Goal: Task Accomplishment & Management: Manage account settings

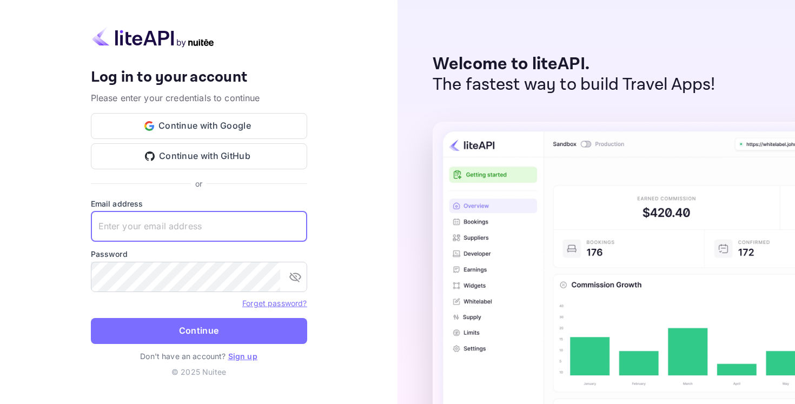
type input "[EMAIL_ADDRESS][DOMAIN_NAME]"
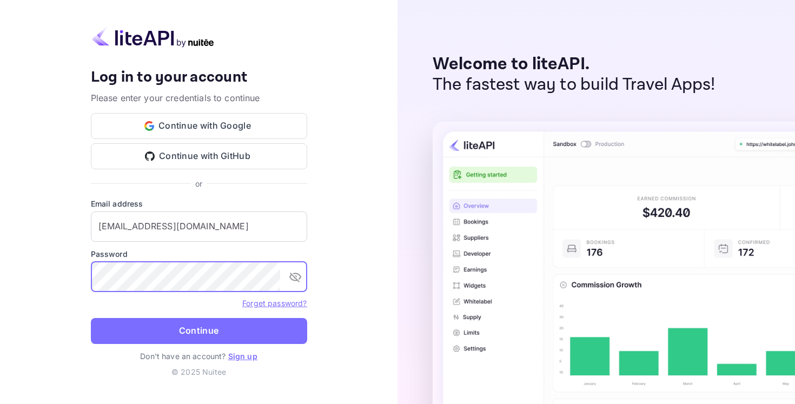
click at [296, 276] on icon "toggle password visibility" at bounding box center [295, 278] width 12 height 10
click at [284, 304] on link "Forget password?" at bounding box center [274, 302] width 64 height 9
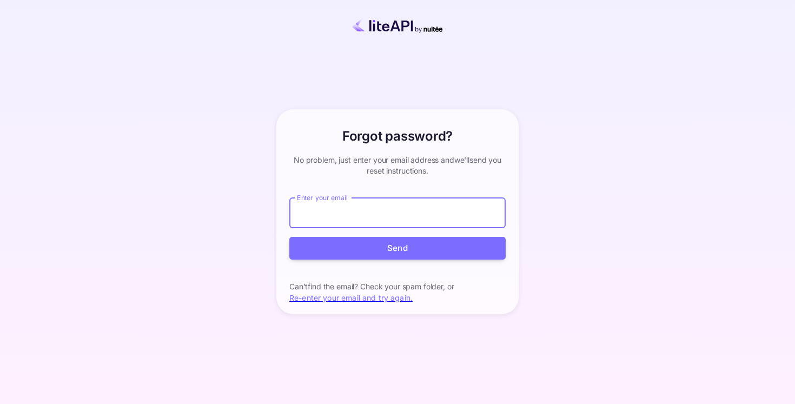
type input "[EMAIL_ADDRESS][DOMAIN_NAME]"
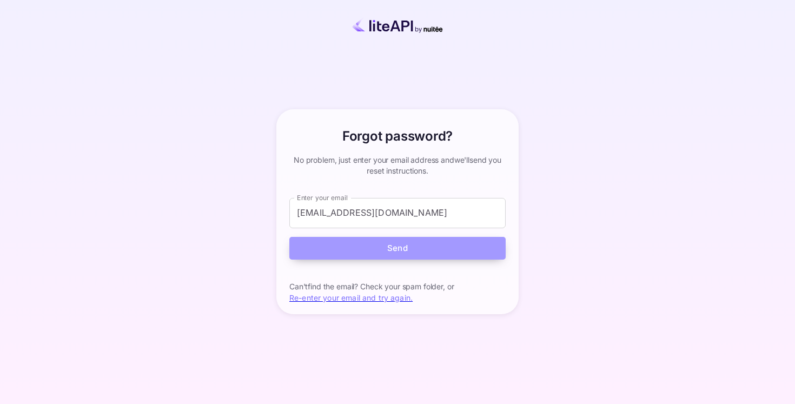
click at [418, 241] on button "Send" at bounding box center [397, 248] width 216 height 23
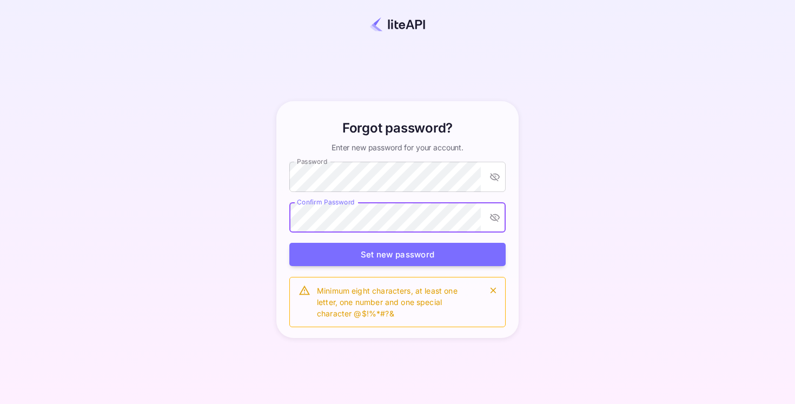
click at [344, 218] on div "Confirm Password Confirm Password" at bounding box center [397, 218] width 216 height 32
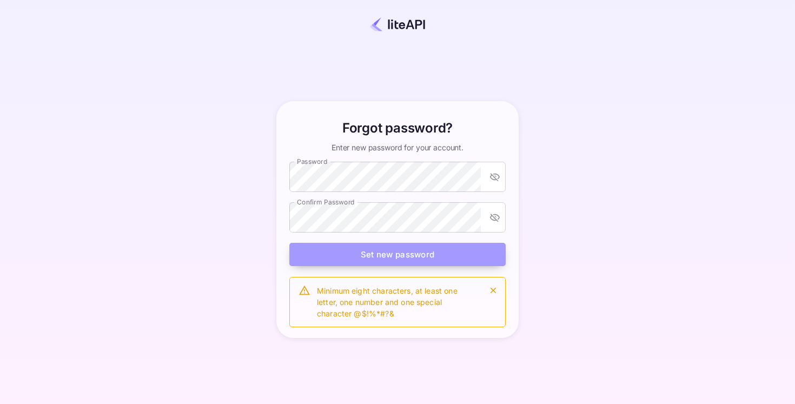
click at [362, 261] on button "Set new password" at bounding box center [397, 254] width 216 height 23
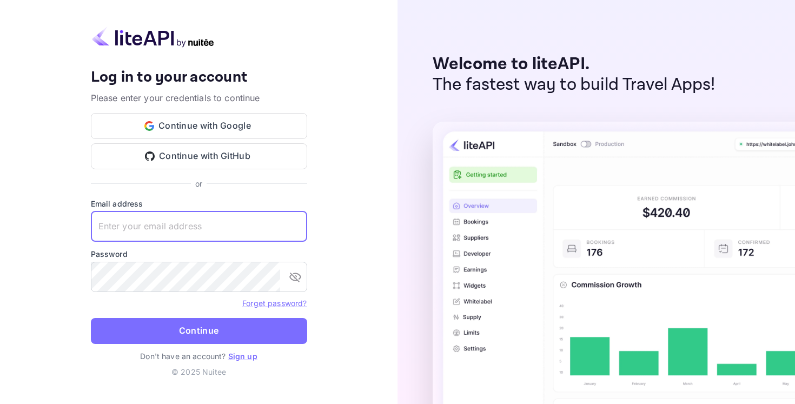
type input "[EMAIL_ADDRESS][DOMAIN_NAME]"
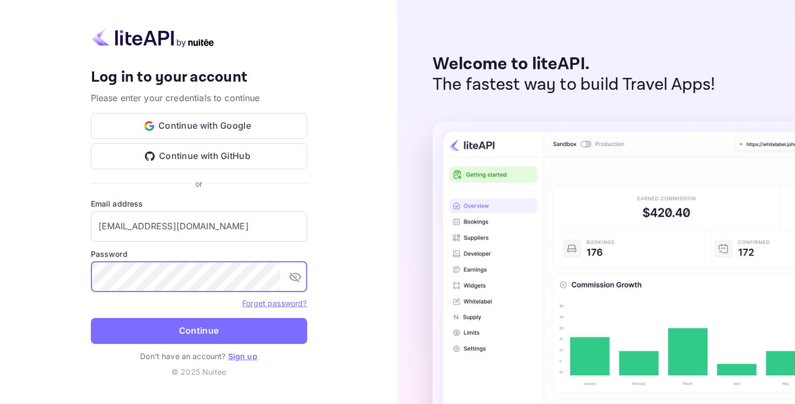
click at [295, 276] on icon "toggle password visibility" at bounding box center [295, 276] width 13 height 13
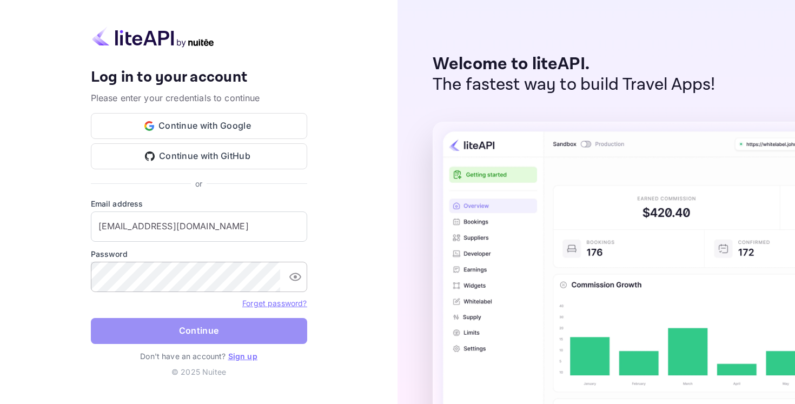
click at [229, 329] on button "Continue" at bounding box center [199, 331] width 216 height 26
